Goal: Transaction & Acquisition: Obtain resource

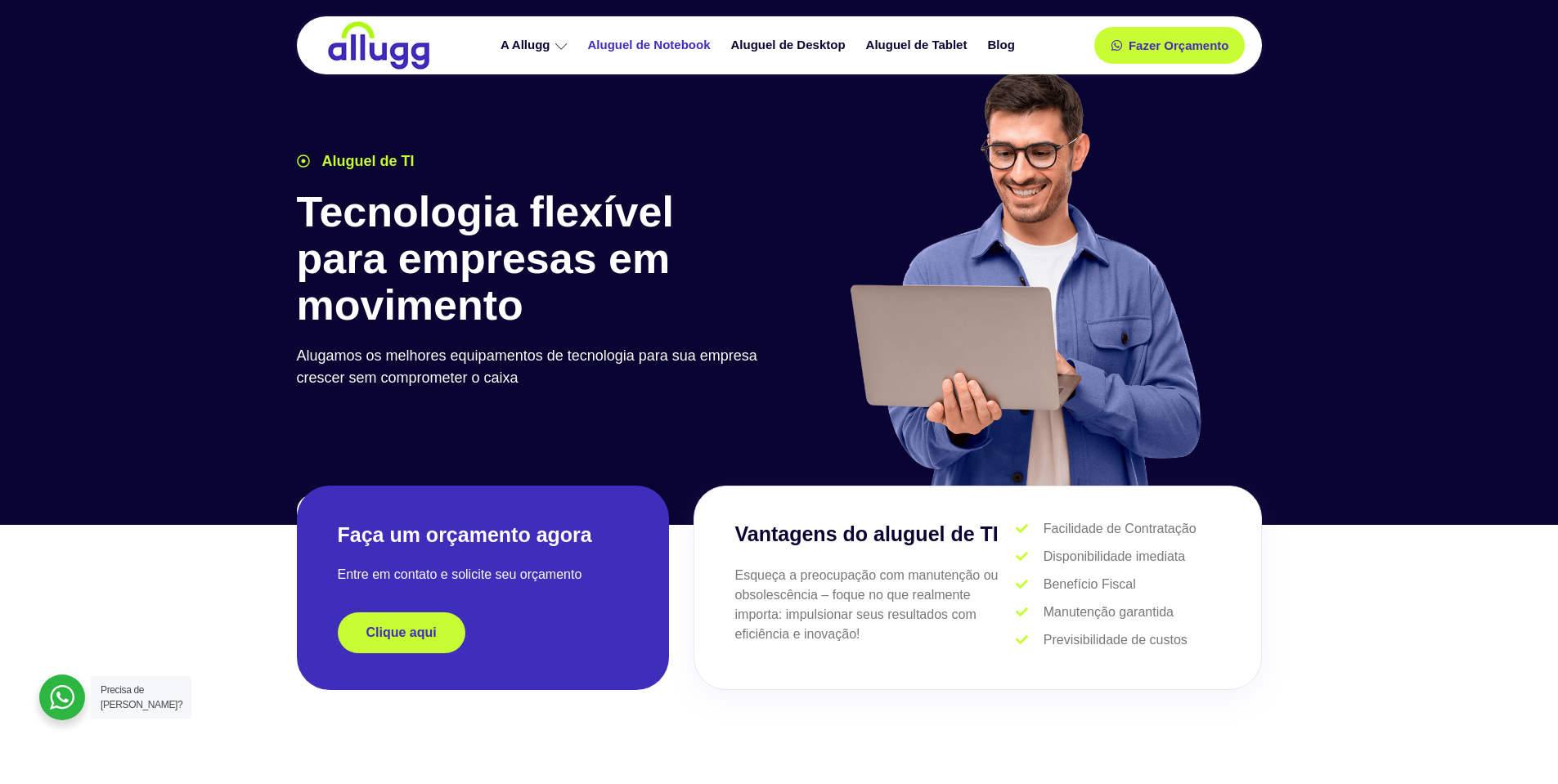
click at [676, 43] on link "Aluguel de Notebook" at bounding box center [651, 45] width 143 height 29
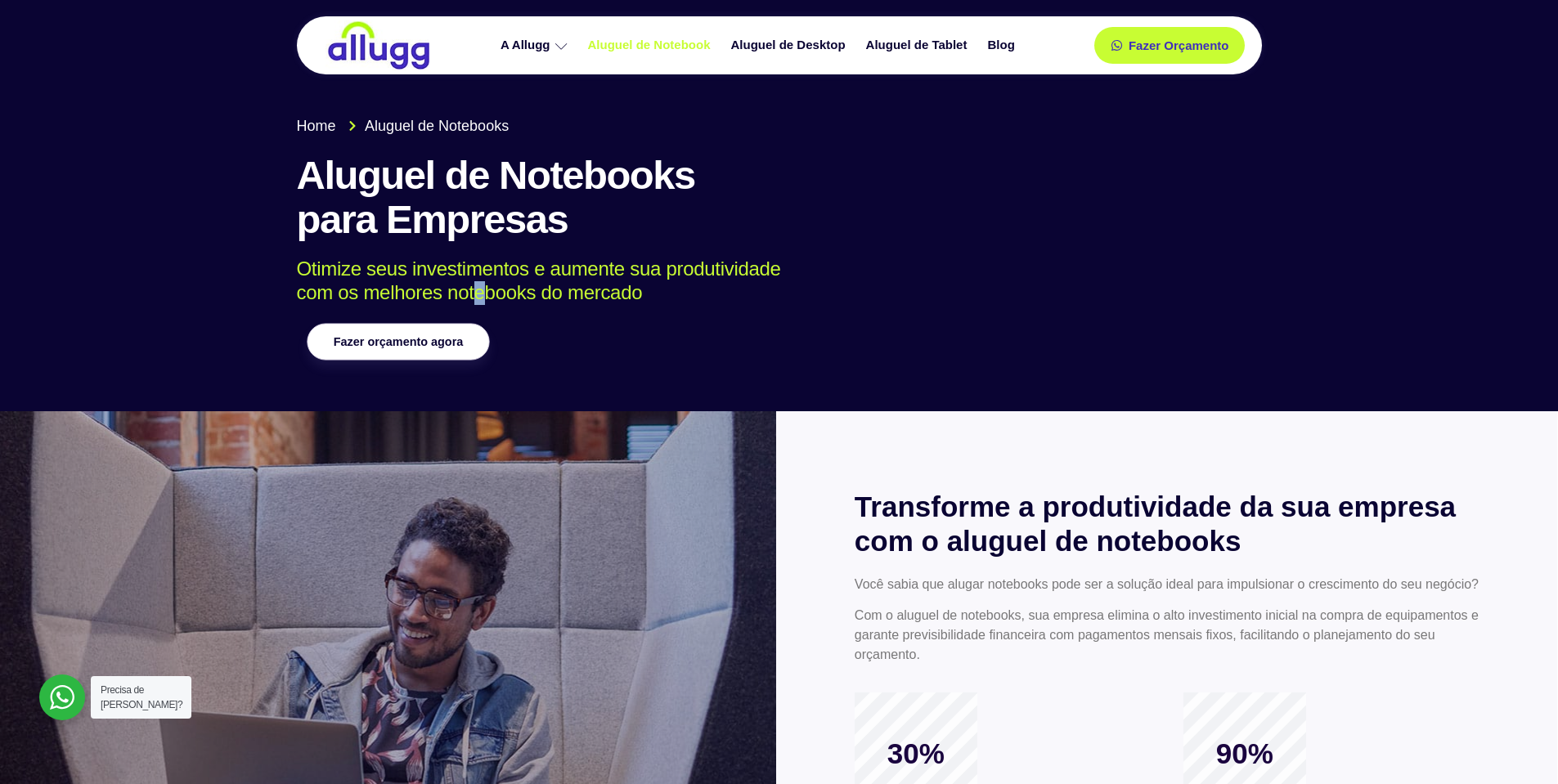
drag, startPoint x: 474, startPoint y: 309, endPoint x: 452, endPoint y: 335, distance: 34.1
click at [467, 315] on div "Home Aluguel de Notebooks Aluguel de Notebooks para Empresas Otimize seus inves…" at bounding box center [779, 238] width 982 height 263
click at [450, 336] on span "Fazer orçamento agora" at bounding box center [397, 342] width 129 height 12
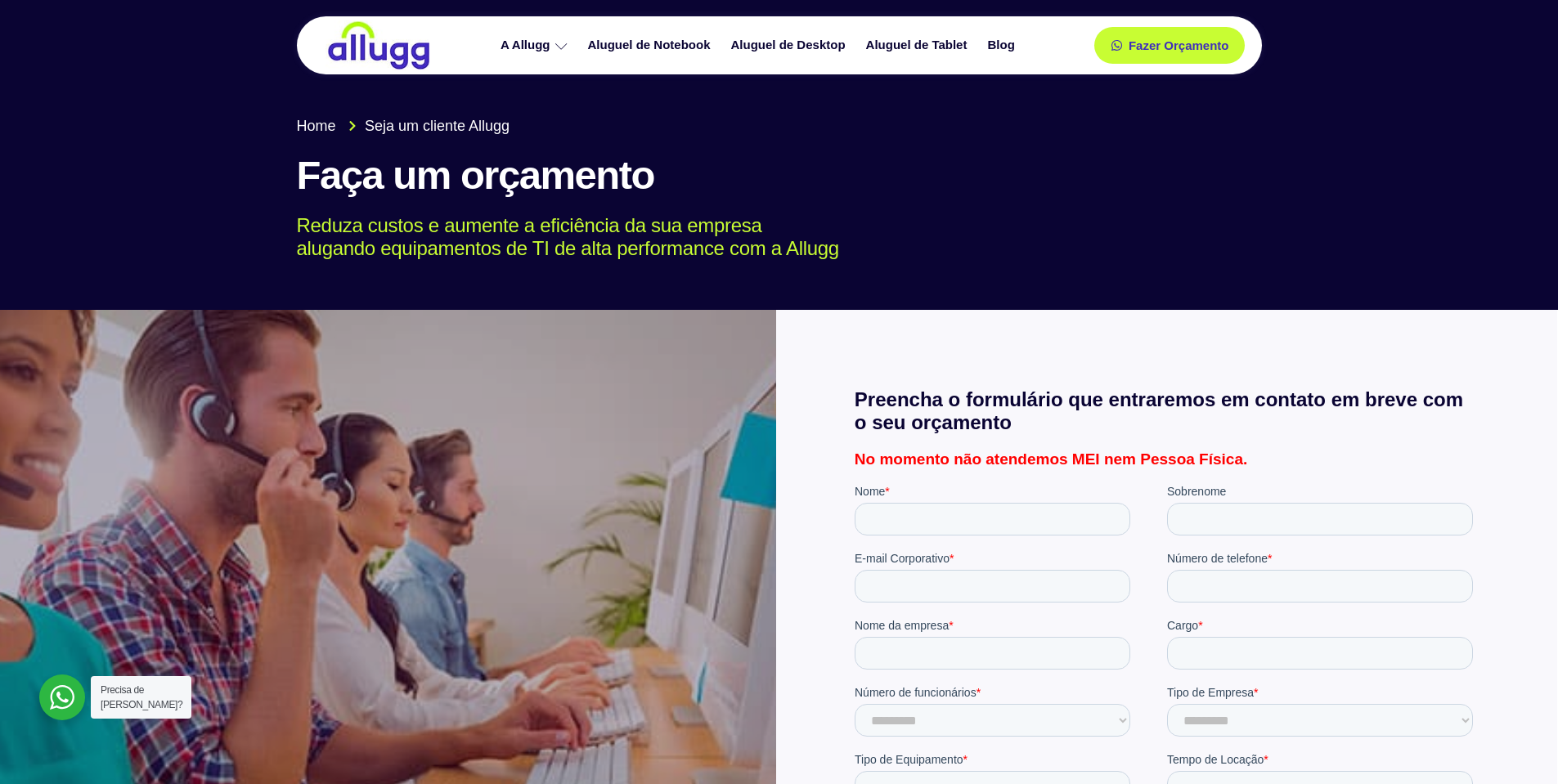
click at [1347, 168] on div at bounding box center [779, 148] width 1558 height 326
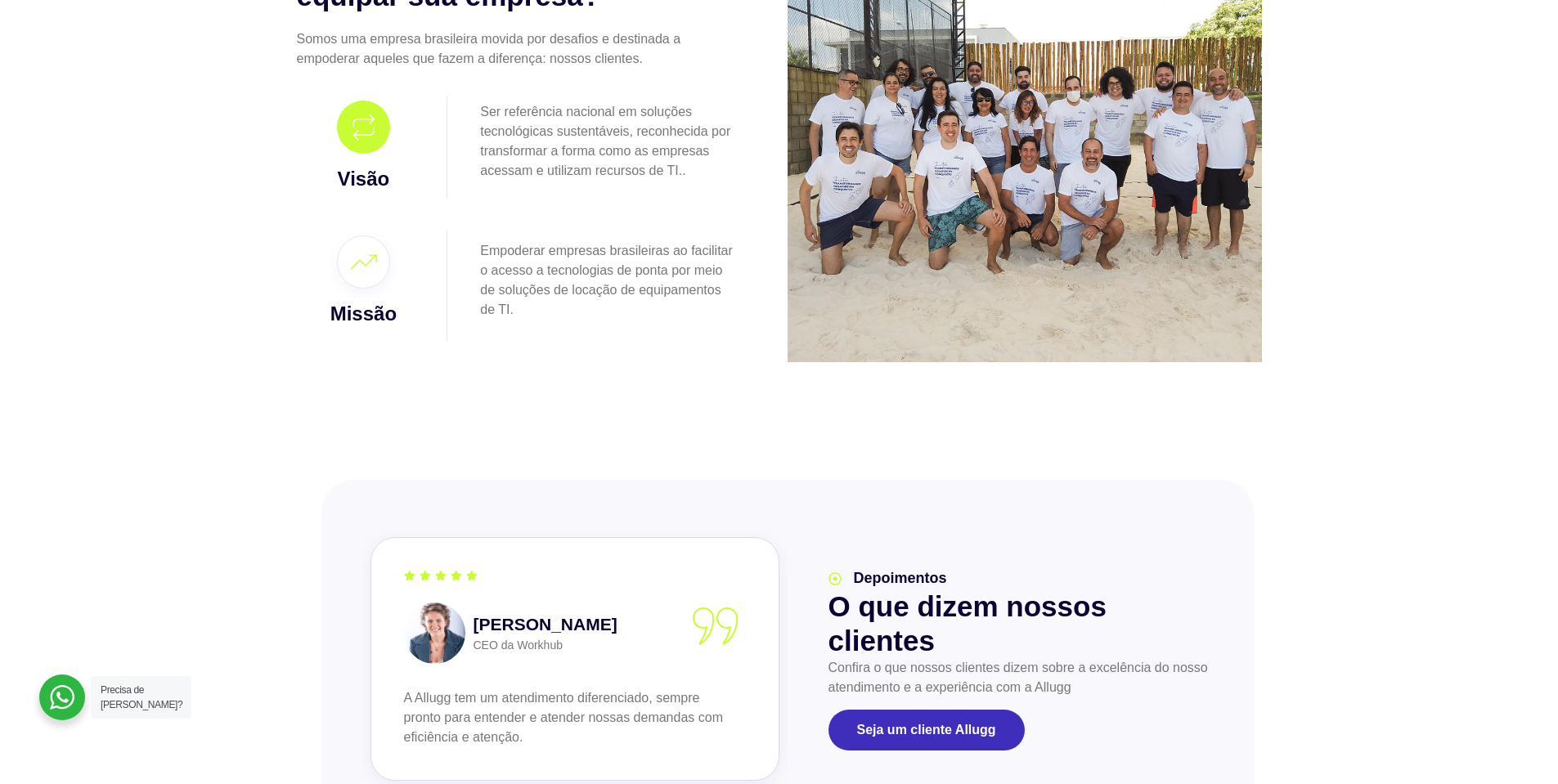
scroll to position [1413, 0]
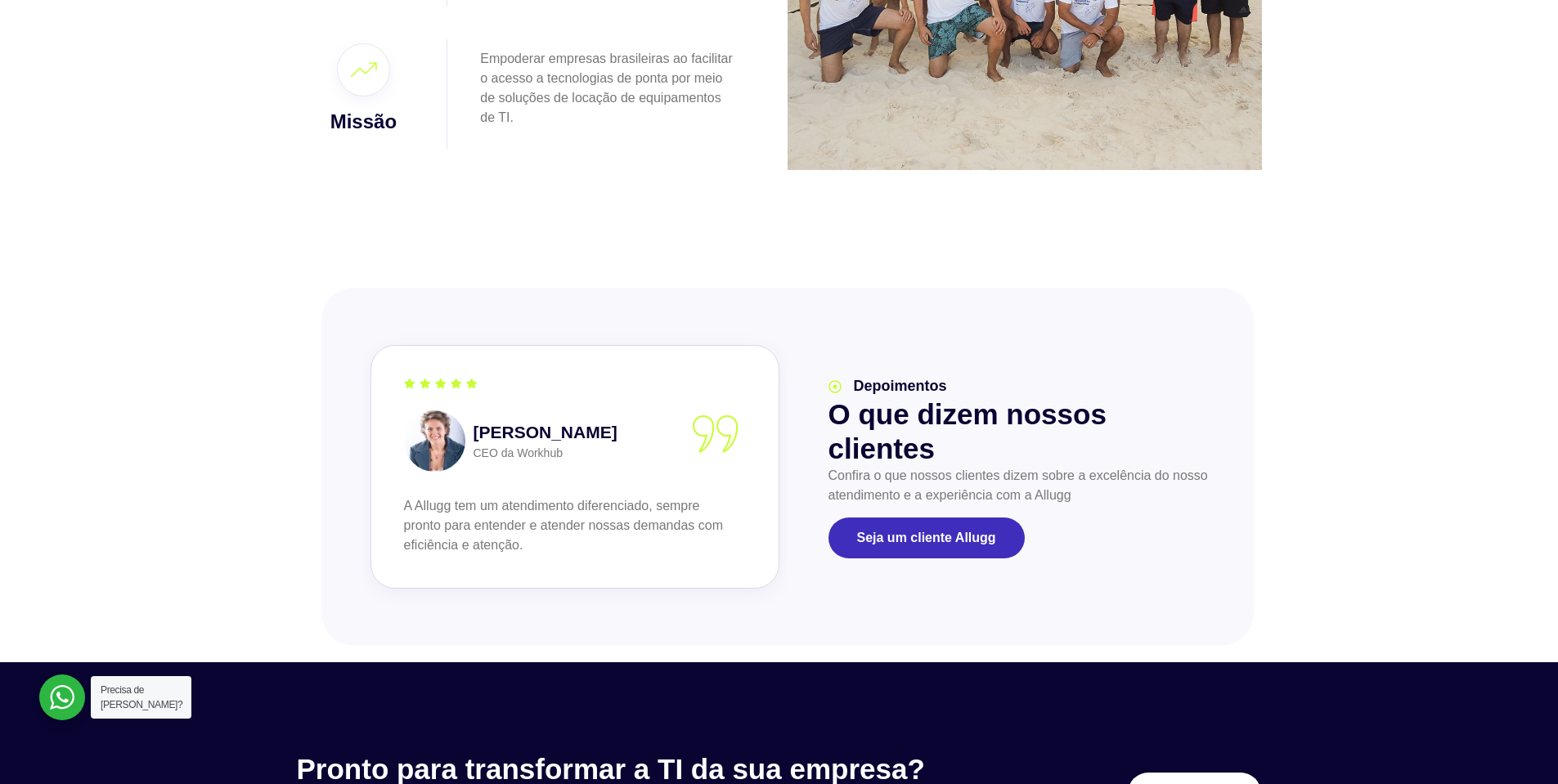
drag, startPoint x: 1565, startPoint y: 147, endPoint x: 574, endPoint y: 82, distance: 993.1
